Goal: Transaction & Acquisition: Purchase product/service

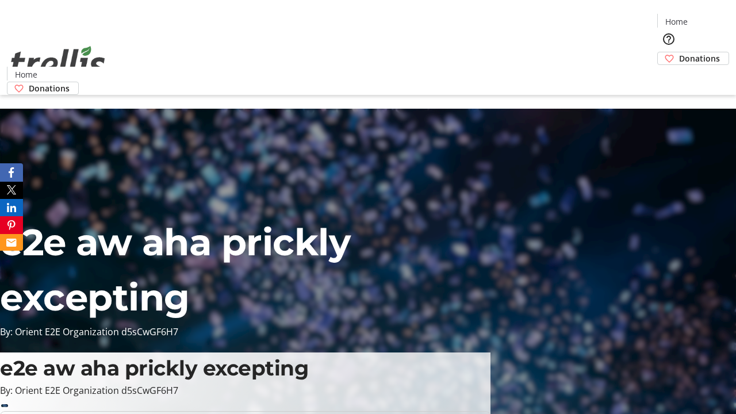
click at [679, 52] on span "Donations" at bounding box center [699, 58] width 41 height 12
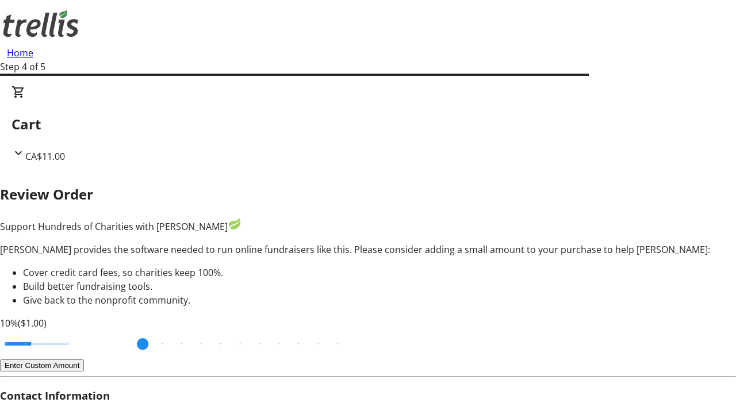
type input "3"
click at [78, 331] on input "Cover fees percentage" at bounding box center [37, 343] width 89 height 25
